Goal: Information Seeking & Learning: Learn about a topic

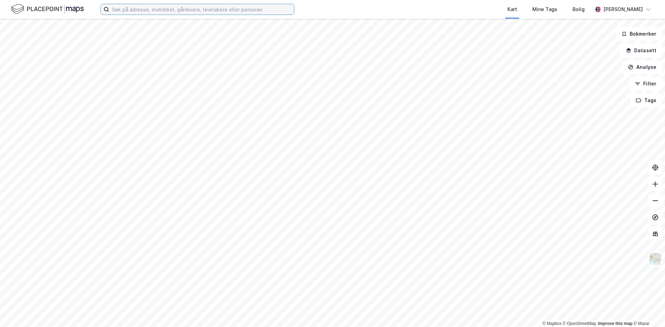
click at [186, 5] on input at bounding box center [201, 9] width 185 height 10
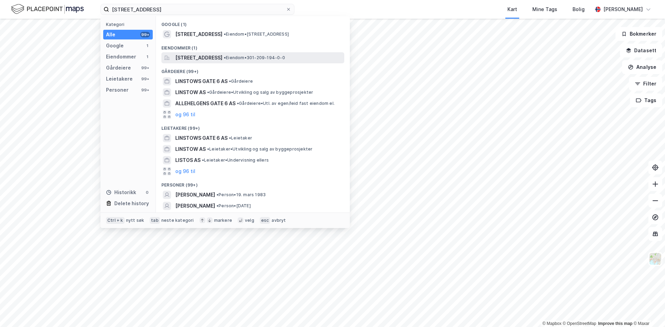
click at [222, 57] on span "[STREET_ADDRESS]" at bounding box center [198, 58] width 47 height 8
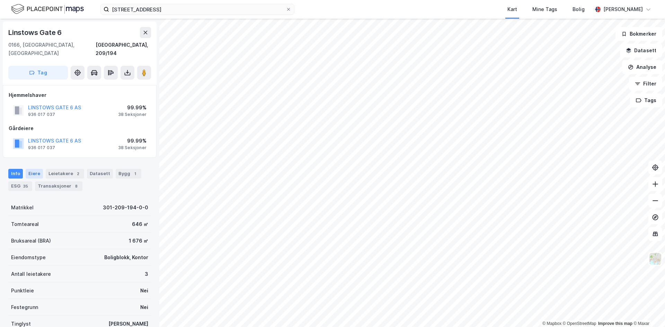
click at [32, 169] on div "Eiere" at bounding box center [34, 174] width 17 height 10
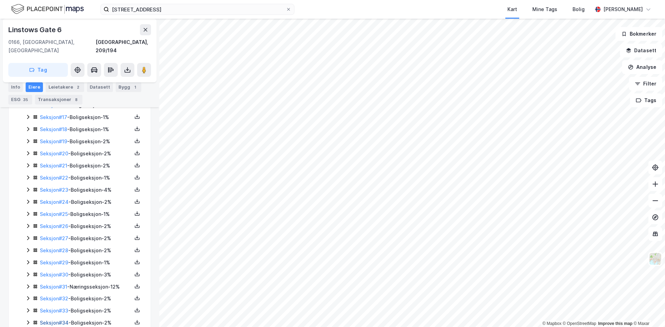
scroll to position [379, 0]
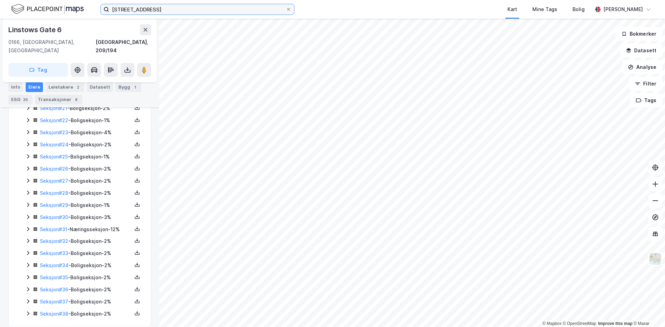
click at [178, 8] on input "[STREET_ADDRESS]" at bounding box center [197, 9] width 177 height 10
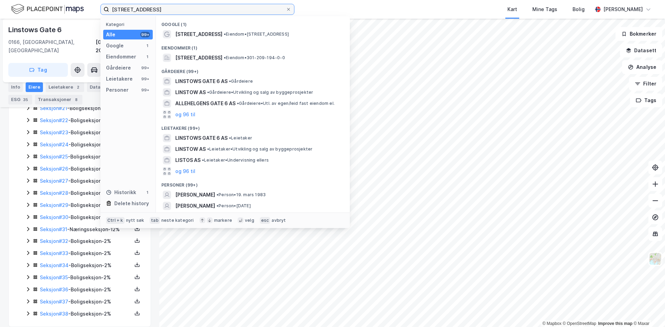
click at [178, 8] on input "[STREET_ADDRESS]" at bounding box center [197, 9] width 177 height 10
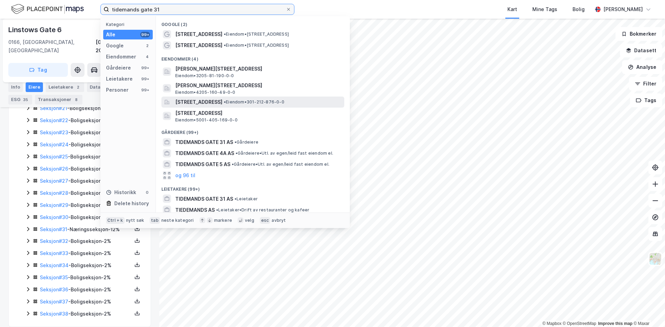
type input "tidemands gate 31"
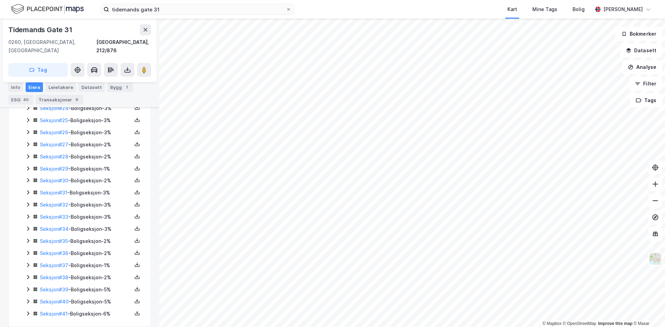
drag, startPoint x: 4, startPoint y: 146, endPoint x: 6, endPoint y: 150, distance: 4.5
click at [4, 146] on div "[STREET_ADDRESS], 212/876 Tag Hjemmelshaver BRØSTE EIENDOM AS 953 370 743 93.5%…" at bounding box center [79, 173] width 159 height 308
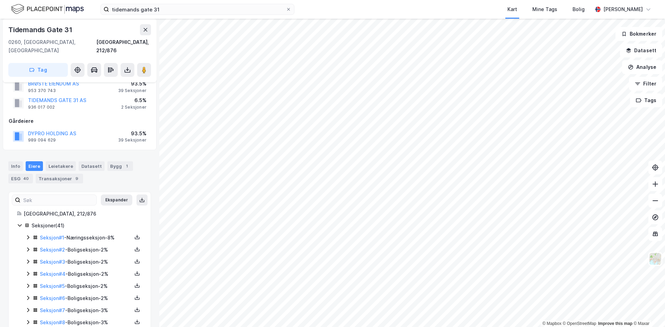
scroll to position [35, 0]
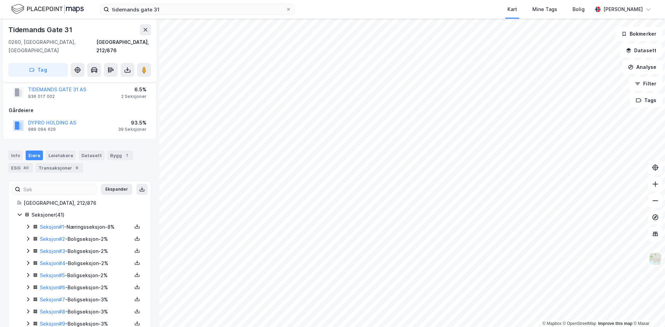
click at [88, 223] on div "Seksjon # 1 - Næringsseksjon - 8%" at bounding box center [86, 227] width 92 height 8
click at [93, 223] on div "Seksjon # 1 - Næringsseksjon - 8%" at bounding box center [86, 227] width 92 height 8
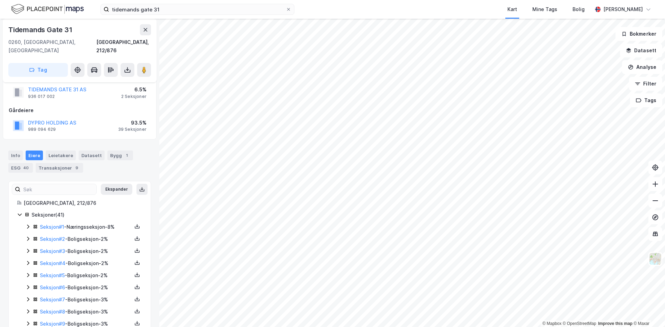
click at [90, 223] on div "Seksjon # 1 - Næringsseksjon - 8%" at bounding box center [86, 227] width 92 height 8
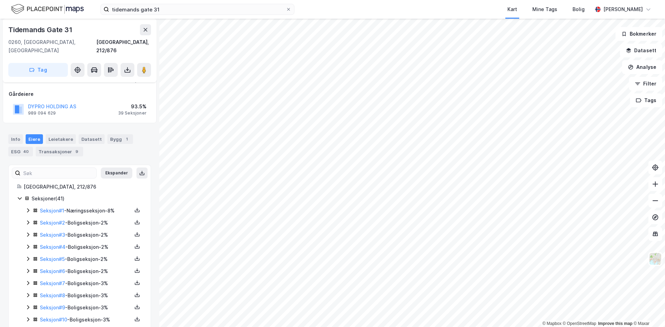
scroll to position [0, 0]
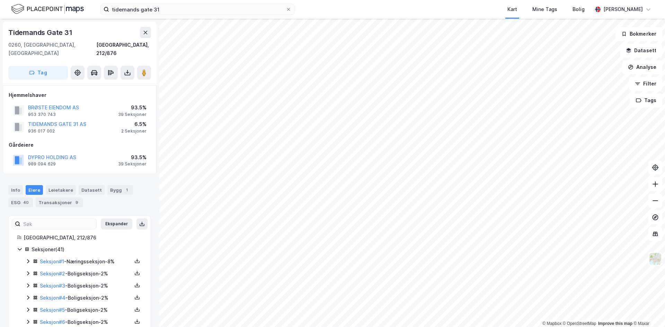
click at [110, 258] on div "Seksjon # 1 - Næringsseksjon - 8%" at bounding box center [86, 262] width 92 height 8
click at [106, 258] on div "Seksjon # 1 - Næringsseksjon - 8%" at bounding box center [86, 262] width 92 height 8
click at [174, 8] on input "tidemands gate 31" at bounding box center [197, 9] width 177 height 10
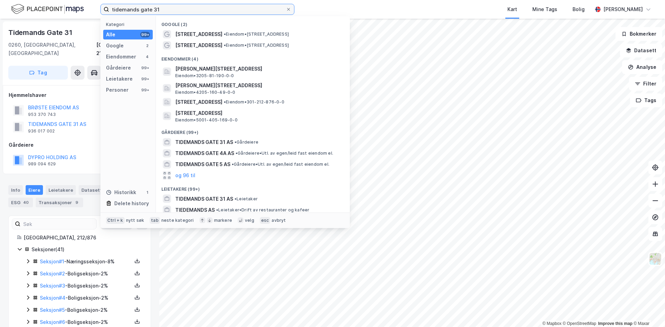
click at [174, 8] on input "tidemands gate 31" at bounding box center [197, 9] width 177 height 10
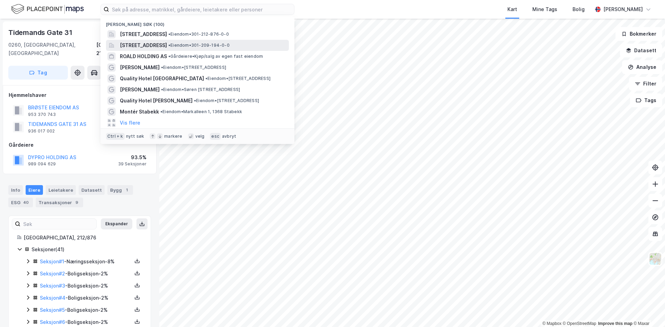
click at [141, 44] on span "[STREET_ADDRESS]" at bounding box center [143, 45] width 47 height 8
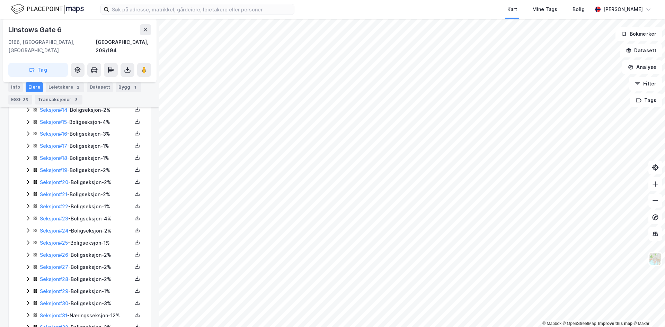
scroll to position [379, 0]
click at [88, 225] on div "Seksjon # 31 - Næringsseksjon - 12%" at bounding box center [86, 229] width 92 height 8
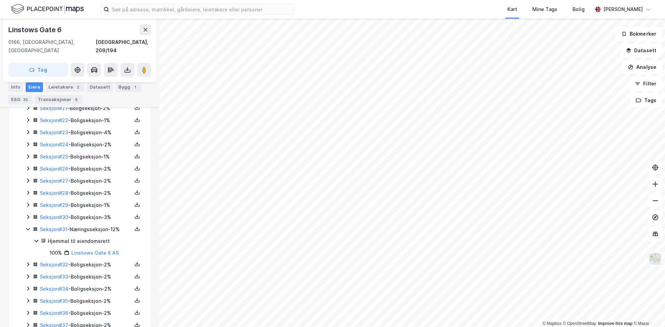
click at [88, 225] on div "Seksjon # 31 - Næringsseksjon - 12%" at bounding box center [86, 229] width 92 height 8
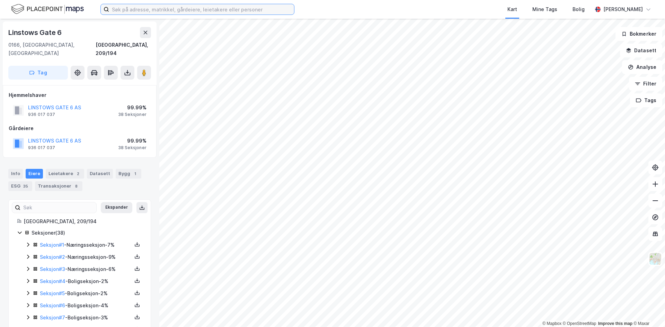
click at [165, 11] on input at bounding box center [201, 9] width 185 height 10
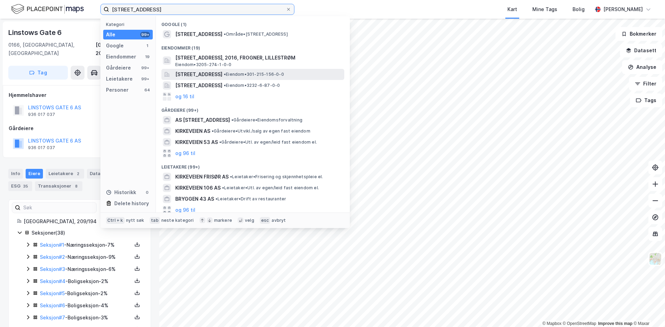
type input "[STREET_ADDRESS]"
click at [220, 73] on span "[STREET_ADDRESS]" at bounding box center [198, 74] width 47 height 8
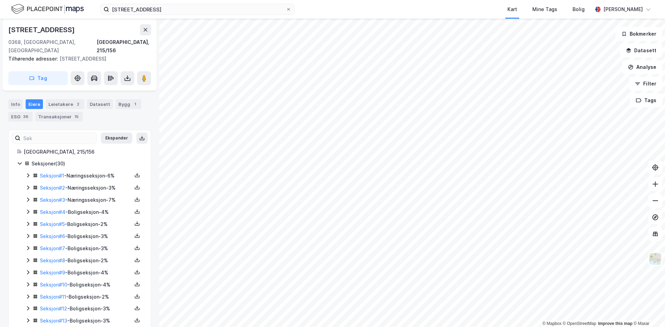
scroll to position [173, 0]
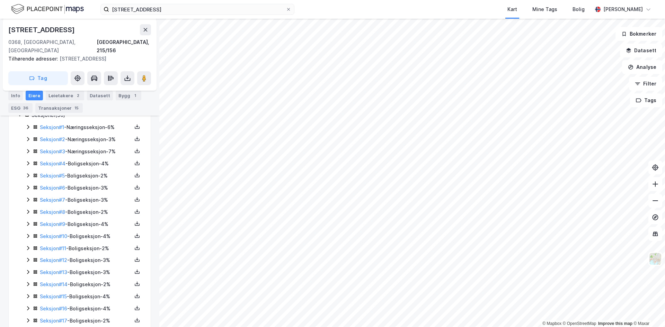
click at [88, 244] on div "Seksjon # 11 - Boligseksjon - 2%" at bounding box center [86, 248] width 92 height 8
click at [87, 232] on div "Seksjon # 10 - Boligseksjon - 4%" at bounding box center [86, 236] width 92 height 8
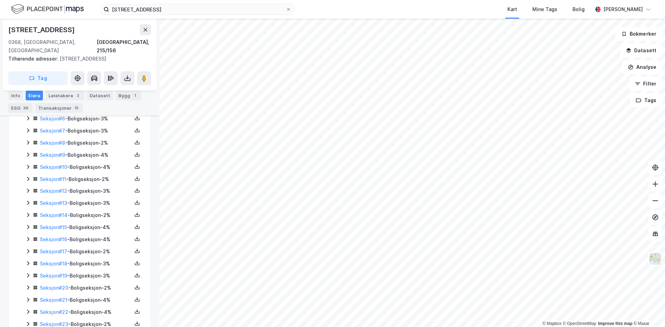
click at [92, 187] on div "Seksjon # 12 - Boligseksjon - 3%" at bounding box center [86, 191] width 92 height 8
click at [91, 199] on div "Seksjon # 13 - Boligseksjon - 3%" at bounding box center [86, 203] width 92 height 8
click at [89, 211] on div "Seksjon # 14 - Boligseksjon - 2%" at bounding box center [86, 215] width 92 height 8
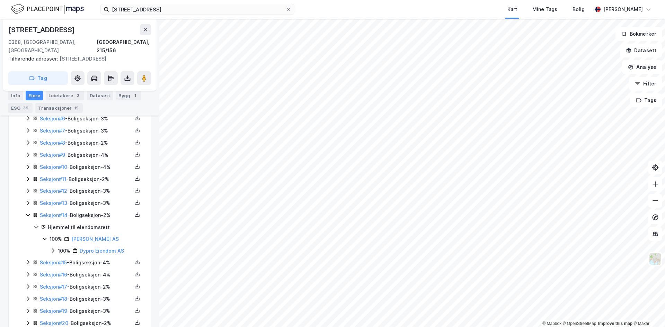
click at [89, 211] on div "Seksjon # 14 - Boligseksjon - 2%" at bounding box center [86, 215] width 92 height 8
click at [85, 223] on div "Seksjon # 15 - Boligseksjon - 4%" at bounding box center [86, 227] width 92 height 8
click at [86, 235] on div "Seksjon # 16 - Boligseksjon - 4%" at bounding box center [86, 239] width 92 height 8
click at [88, 235] on div "Seksjon # 16 - Boligseksjon - 4%" at bounding box center [86, 239] width 92 height 8
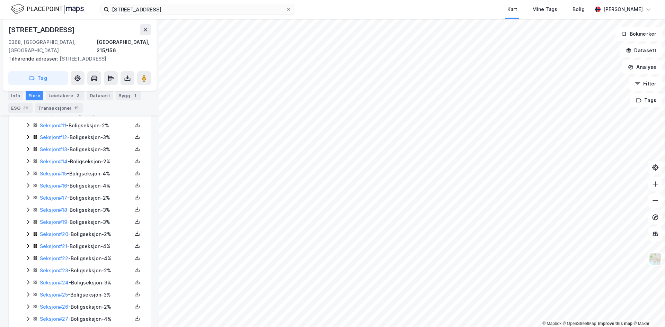
scroll to position [312, 0]
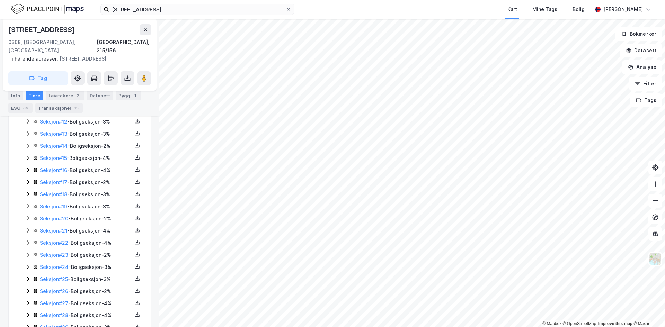
click at [89, 178] on div "Seksjon # 17 - Boligseksjon - 2%" at bounding box center [86, 182] width 92 height 8
click at [90, 226] on div "Seksjon # 18 - Boligseksjon - 3%" at bounding box center [86, 230] width 92 height 8
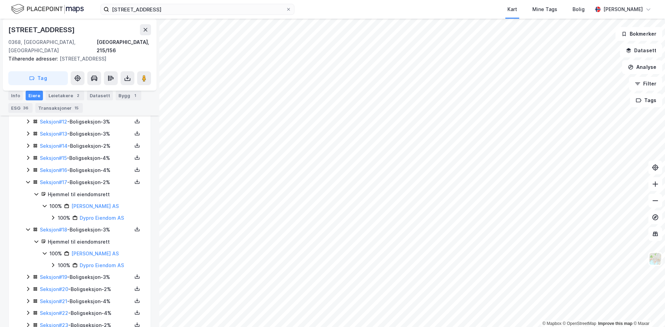
click at [94, 273] on div "Seksjon # 19 - Boligseksjon - 3%" at bounding box center [86, 277] width 92 height 8
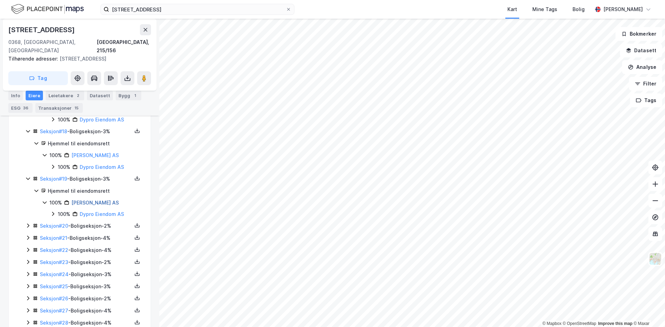
scroll to position [409, 0]
click at [91, 223] on div "Seksjon # 20 - Boligseksjon - 2%" at bounding box center [86, 227] width 92 height 8
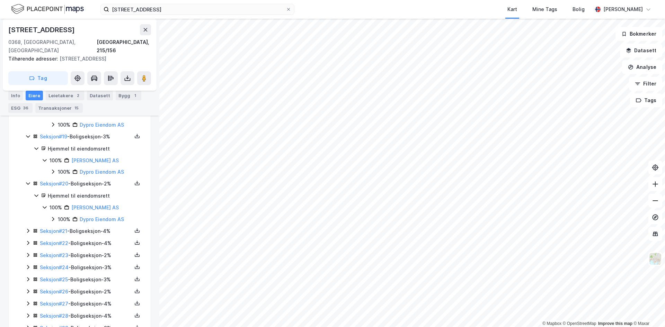
scroll to position [478, 0]
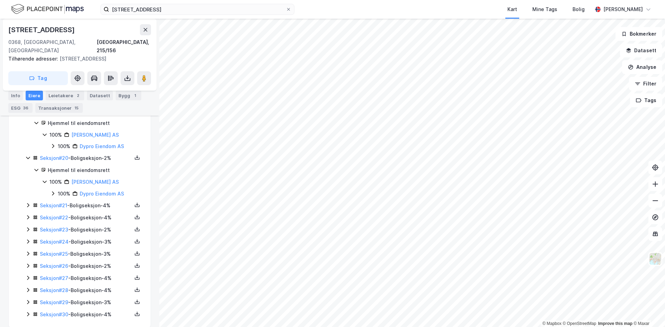
click at [88, 202] on div "Seksjon # 21 - Boligseksjon - 4%" at bounding box center [86, 206] width 92 height 8
click at [88, 237] on div "Seksjon # 22 - Boligseksjon - 4%" at bounding box center [86, 241] width 92 height 8
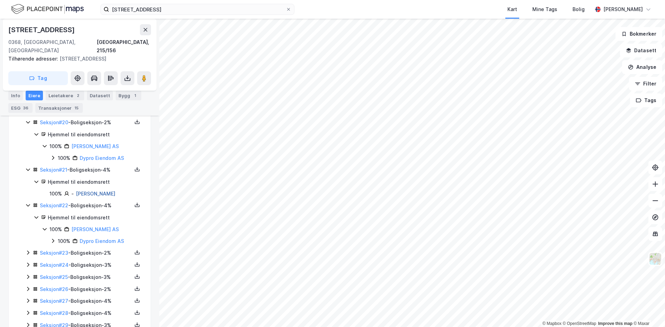
scroll to position [537, 0]
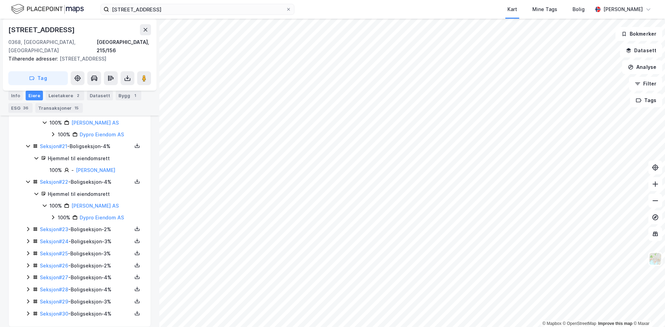
click at [93, 310] on div "Seksjon # 30 - Boligseksjon - 4%" at bounding box center [86, 314] width 92 height 8
